Goal: Information Seeking & Learning: Learn about a topic

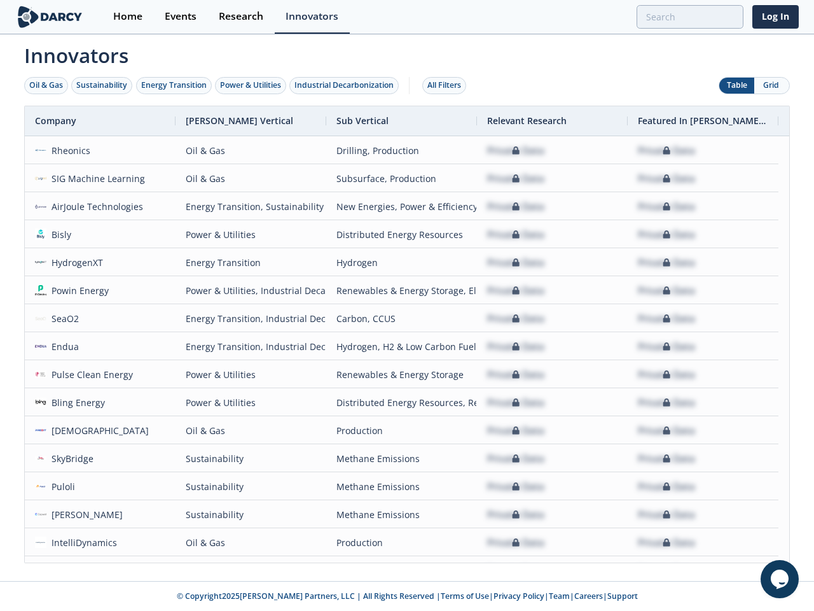
click at [46, 85] on div "Oil & Gas" at bounding box center [46, 85] width 34 height 11
click at [102, 85] on div "Sustainability" at bounding box center [101, 85] width 51 height 11
click at [174, 85] on div "Energy Transition" at bounding box center [174, 85] width 66 height 11
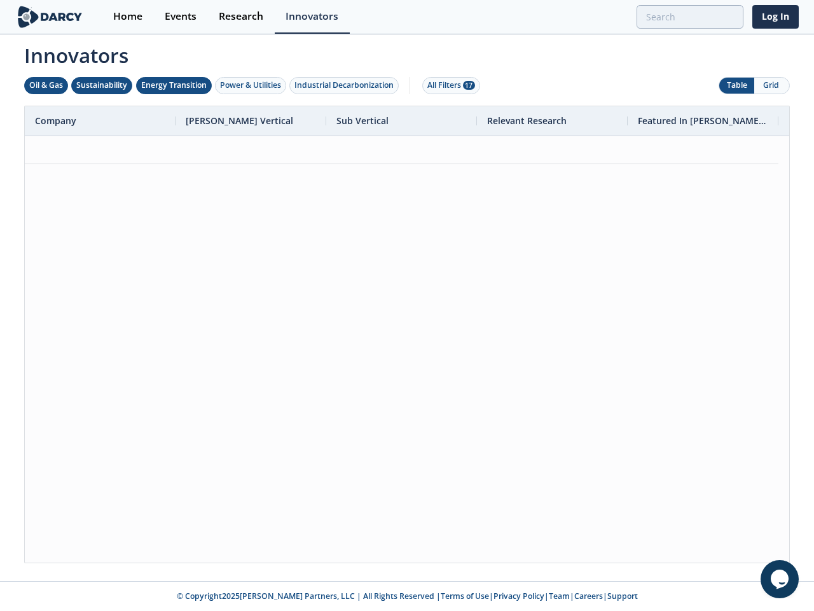
click at [252, 85] on div "Power & Utilities" at bounding box center [250, 85] width 61 height 11
click at [347, 85] on div "Industrial Decarbonization" at bounding box center [344, 85] width 99 height 11
click at [448, 85] on div "All Filters 28" at bounding box center [451, 85] width 48 height 11
